Goal: Transaction & Acquisition: Purchase product/service

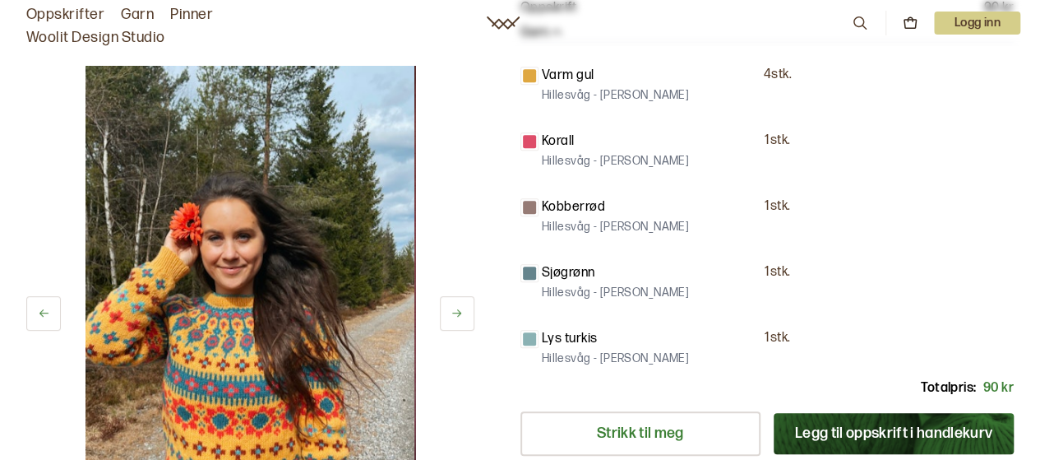
scroll to position [227, 0]
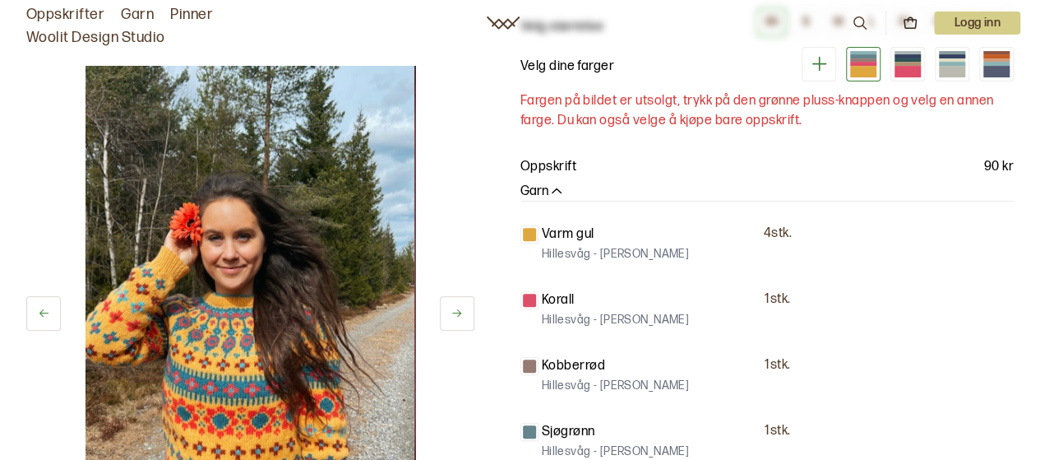
drag, startPoint x: 367, startPoint y: 325, endPoint x: 343, endPoint y: 224, distance: 103.9
click at [343, 217] on img at bounding box center [250, 313] width 329 height 494
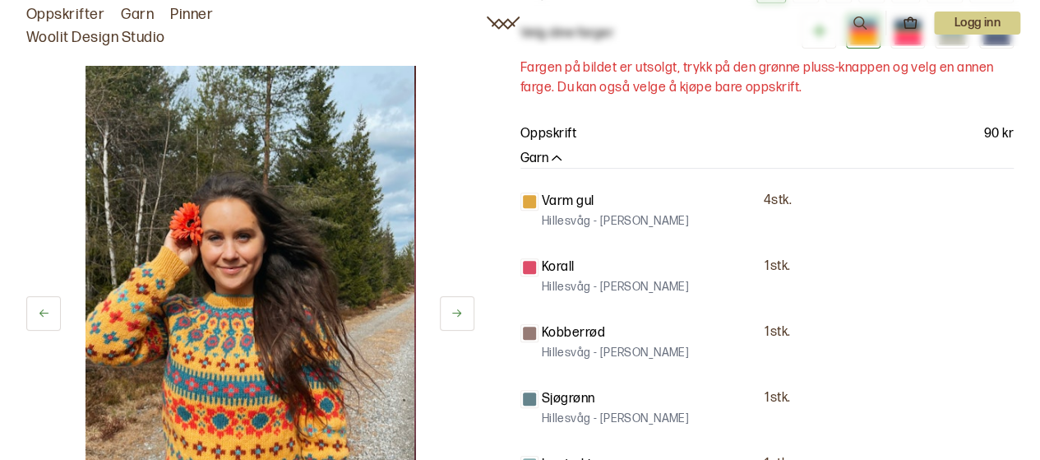
click at [464, 319] on button at bounding box center [457, 313] width 35 height 35
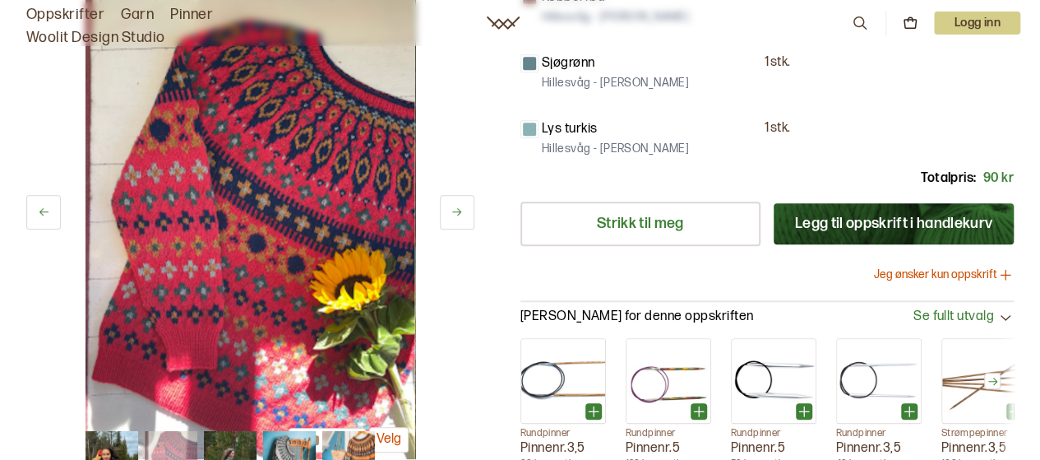
scroll to position [592, 0]
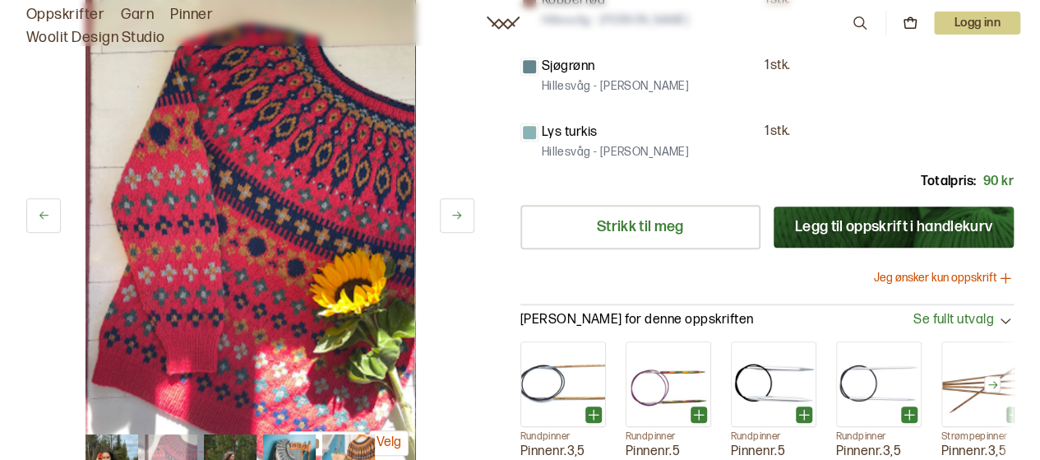
click at [461, 218] on icon at bounding box center [457, 215] width 12 height 12
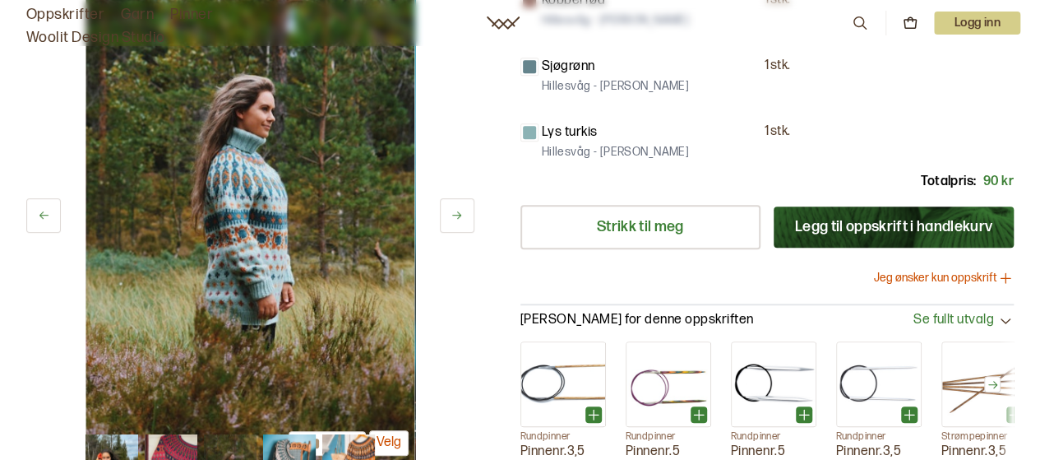
click at [459, 220] on icon at bounding box center [457, 215] width 12 height 12
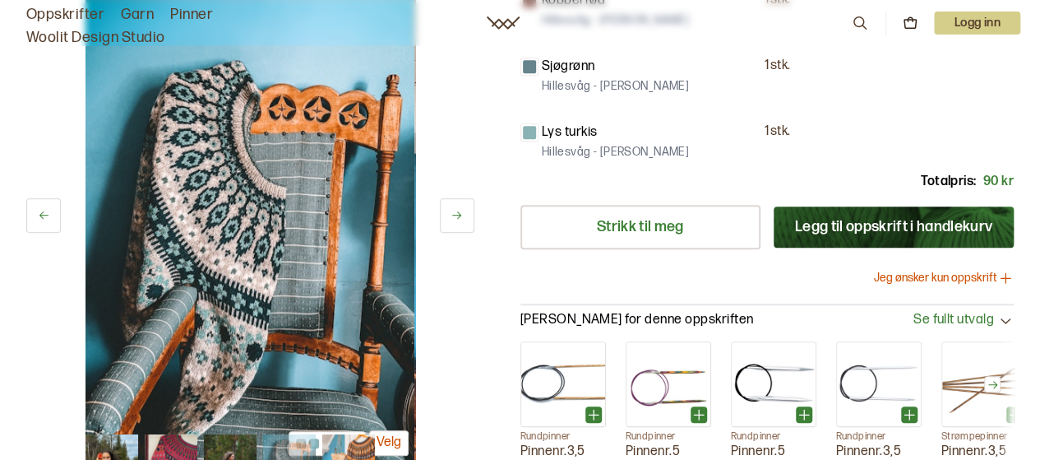
click at [459, 220] on icon at bounding box center [457, 215] width 12 height 12
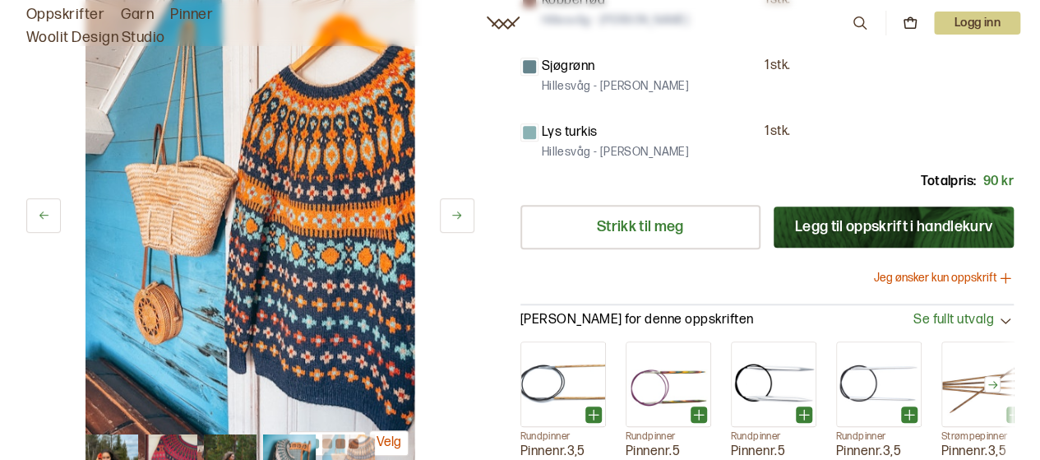
click at [459, 220] on icon at bounding box center [457, 215] width 12 height 12
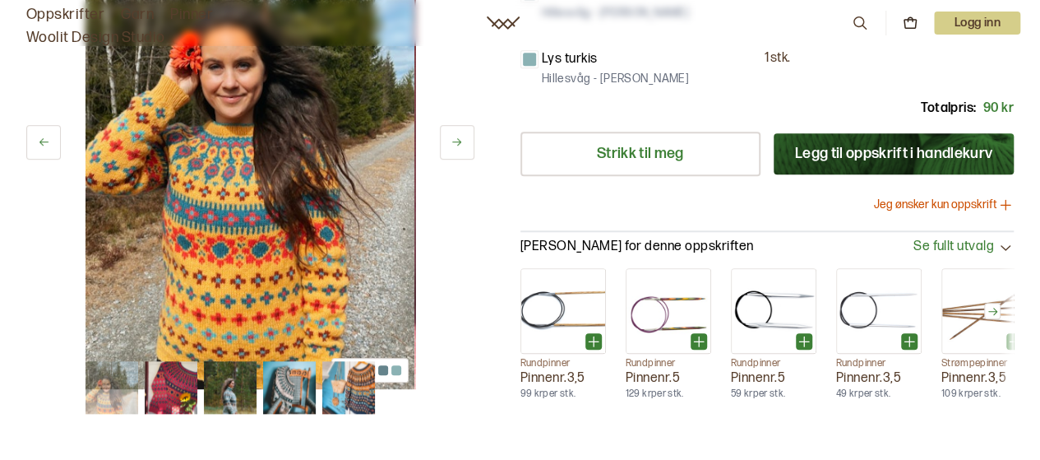
scroll to position [612, 0]
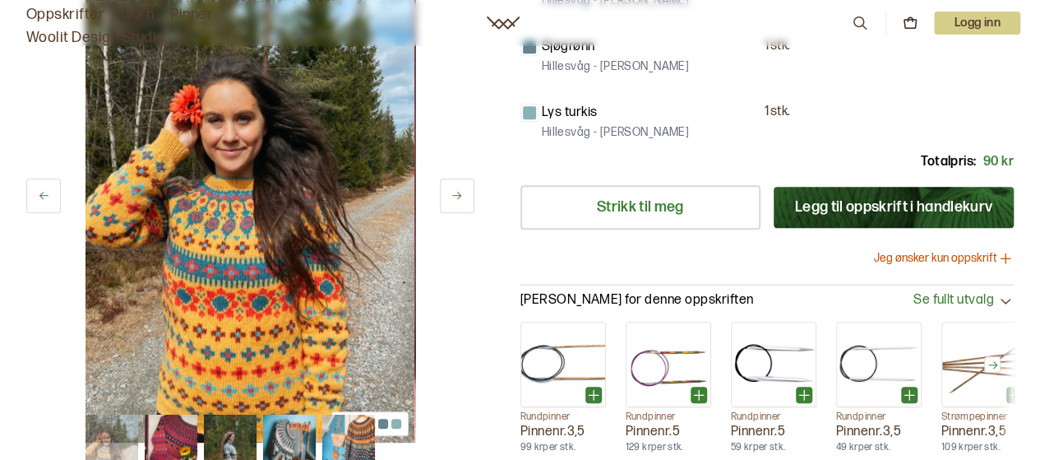
click at [237, 433] on img at bounding box center [230, 440] width 53 height 53
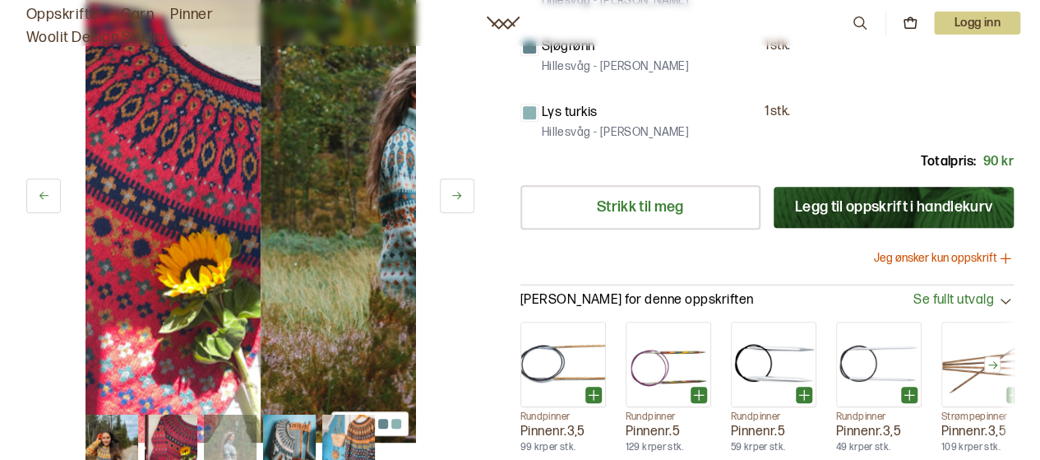
click at [237, 433] on img at bounding box center [230, 440] width 53 height 53
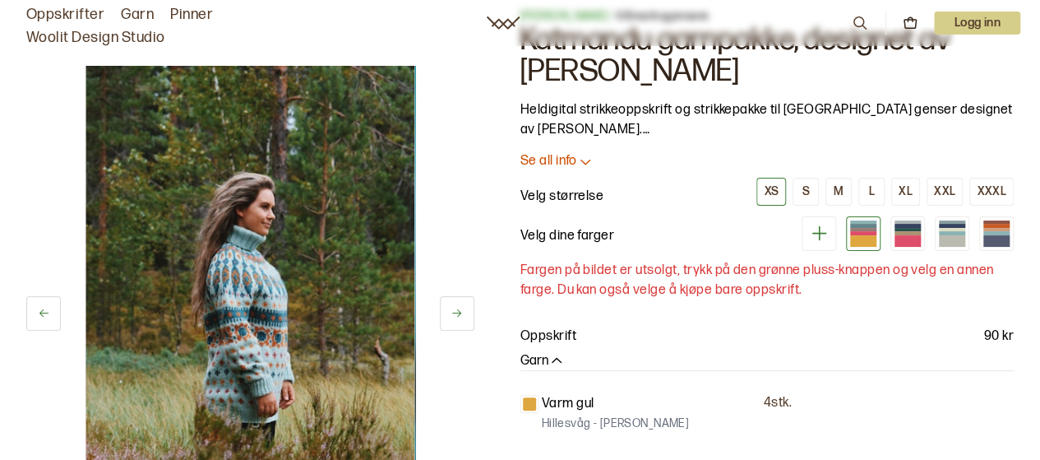
scroll to position [0, 0]
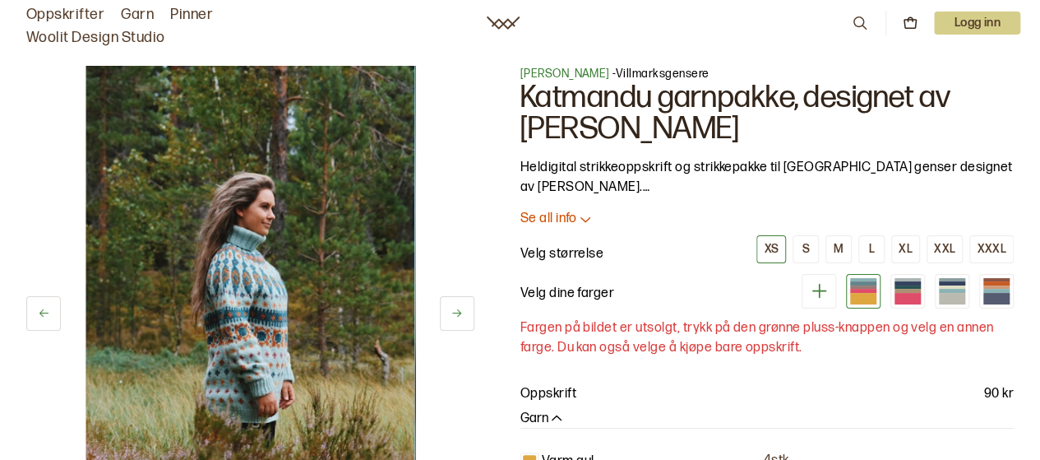
click at [569, 219] on p "Se all info" at bounding box center [549, 219] width 57 height 17
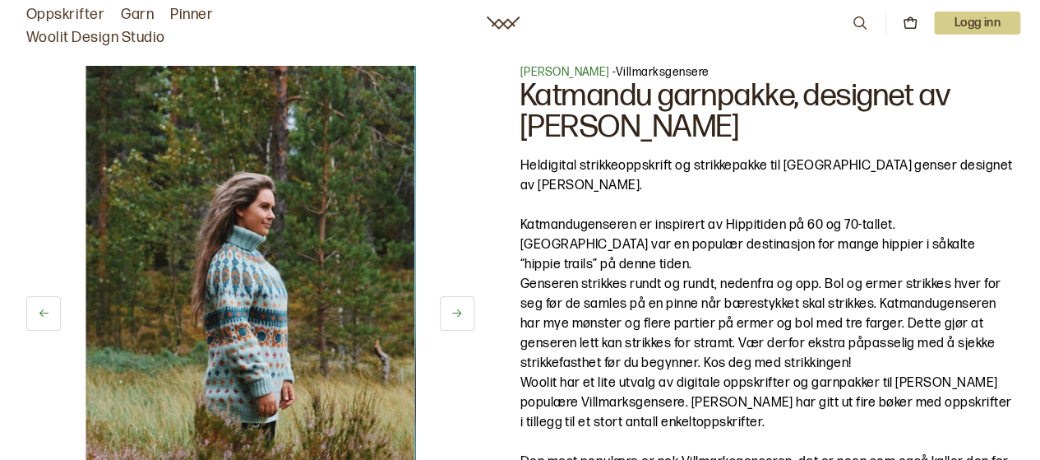
scroll to position [3, 0]
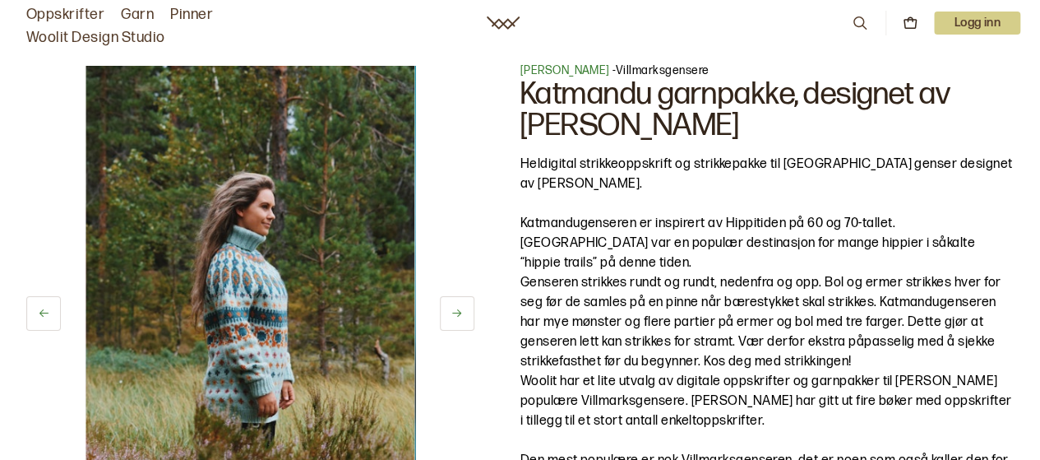
click at [536, 69] on span "[PERSON_NAME]" at bounding box center [566, 70] width 90 height 14
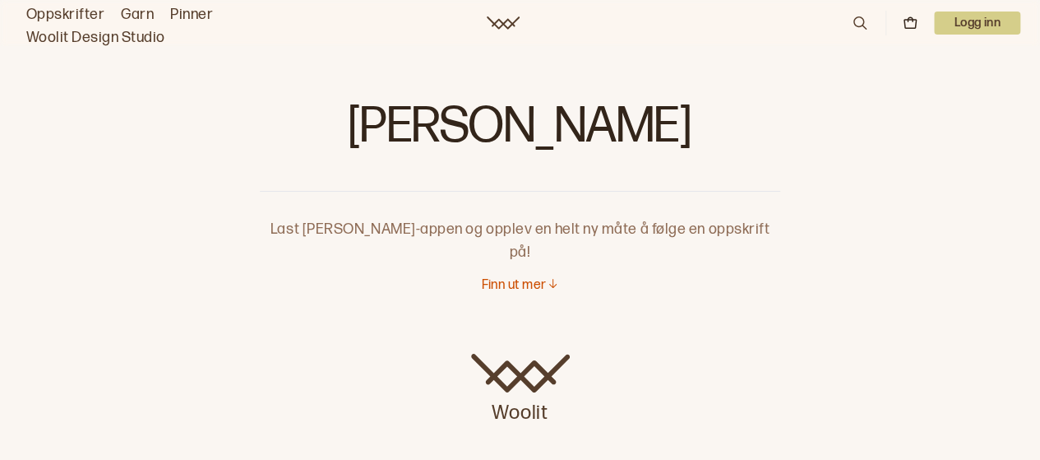
click at [89, 12] on link "Oppskrifter" at bounding box center [65, 14] width 78 height 23
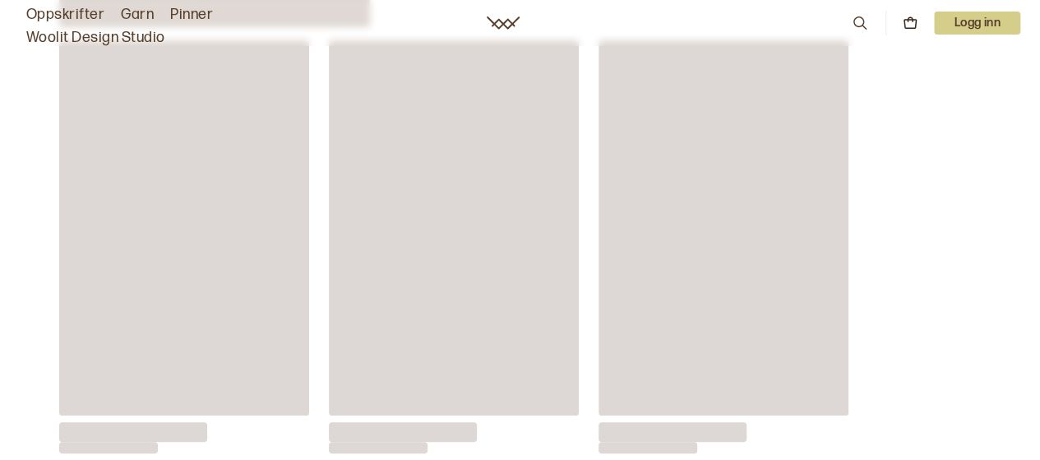
scroll to position [5921, 0]
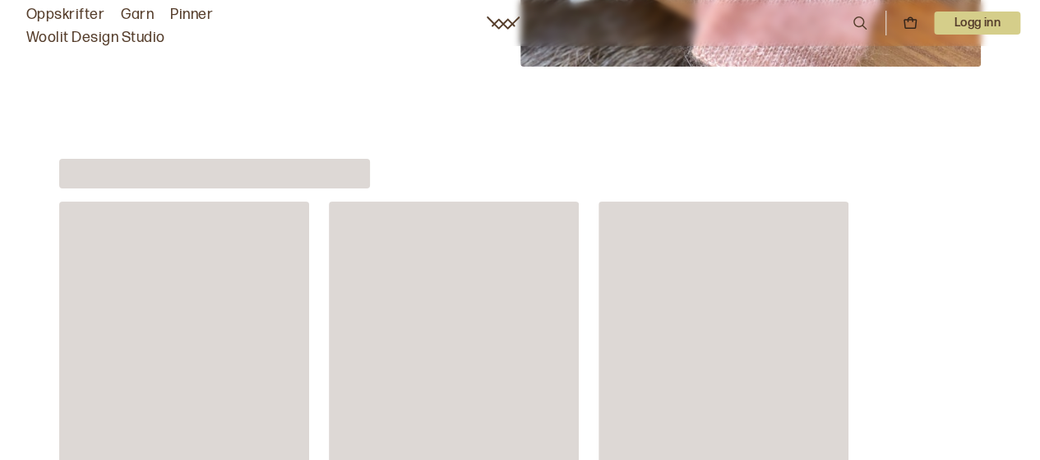
click at [206, 186] on div at bounding box center [520, 401] width 1040 height 485
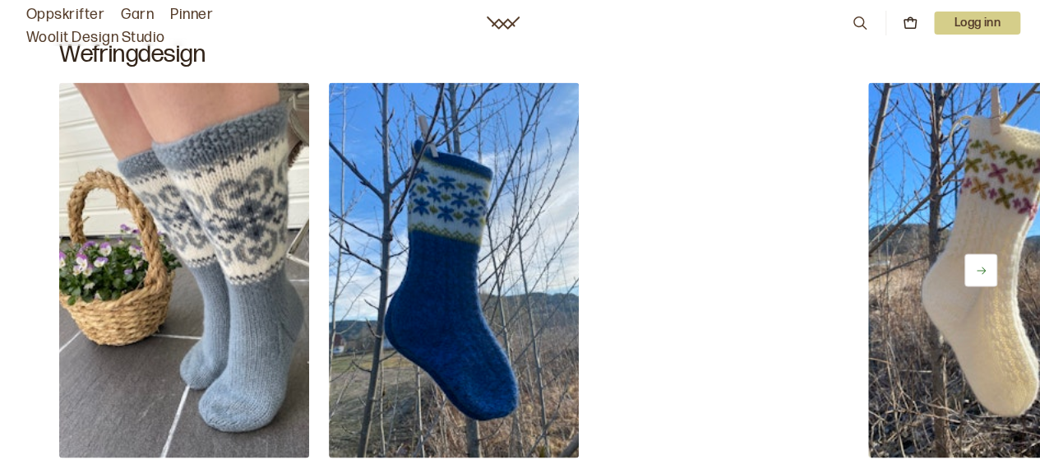
scroll to position [1276, 0]
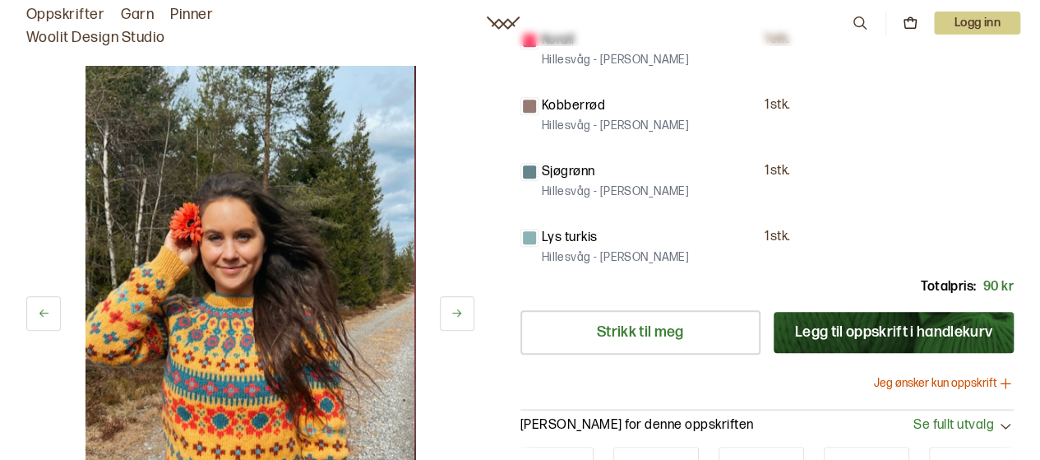
scroll to position [689, 0]
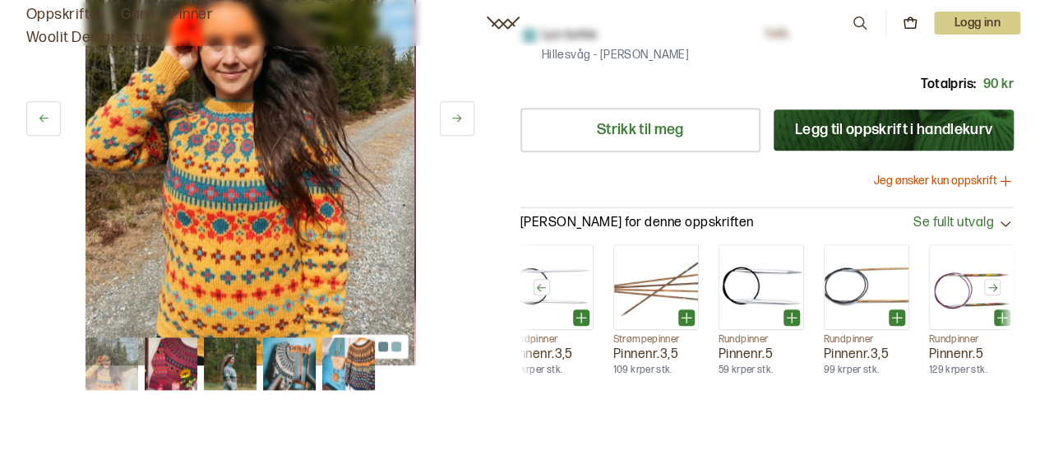
click at [215, 360] on img at bounding box center [230, 363] width 53 height 53
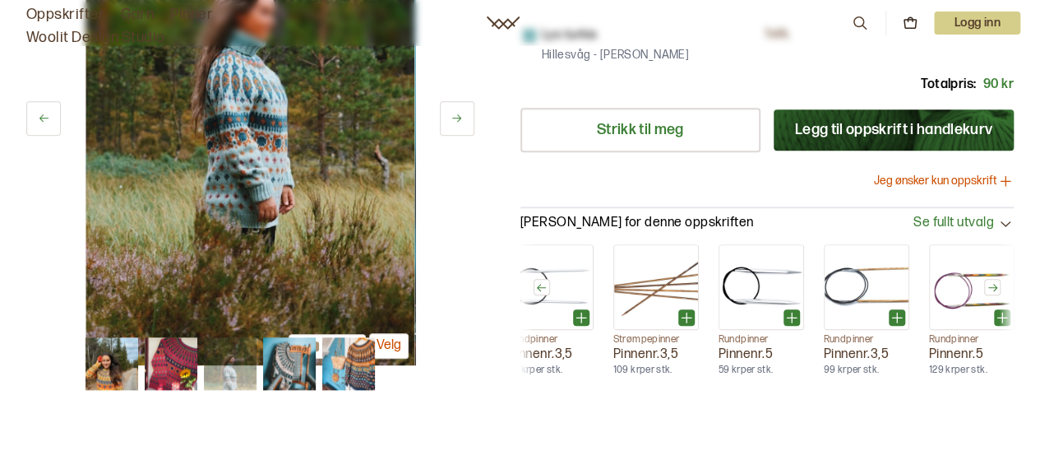
scroll to position [521, 0]
